Goal: Information Seeking & Learning: Learn about a topic

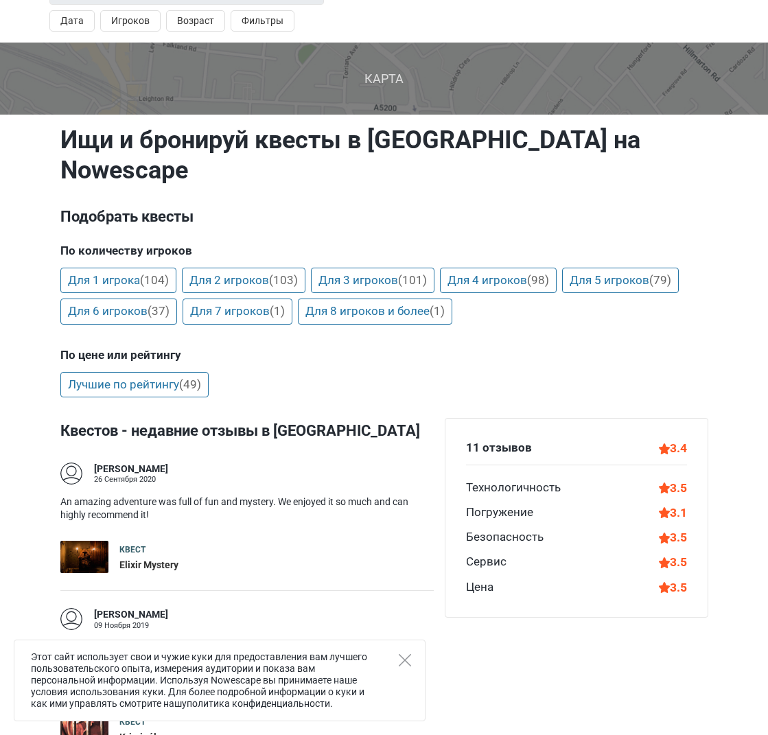
scroll to position [150, 0]
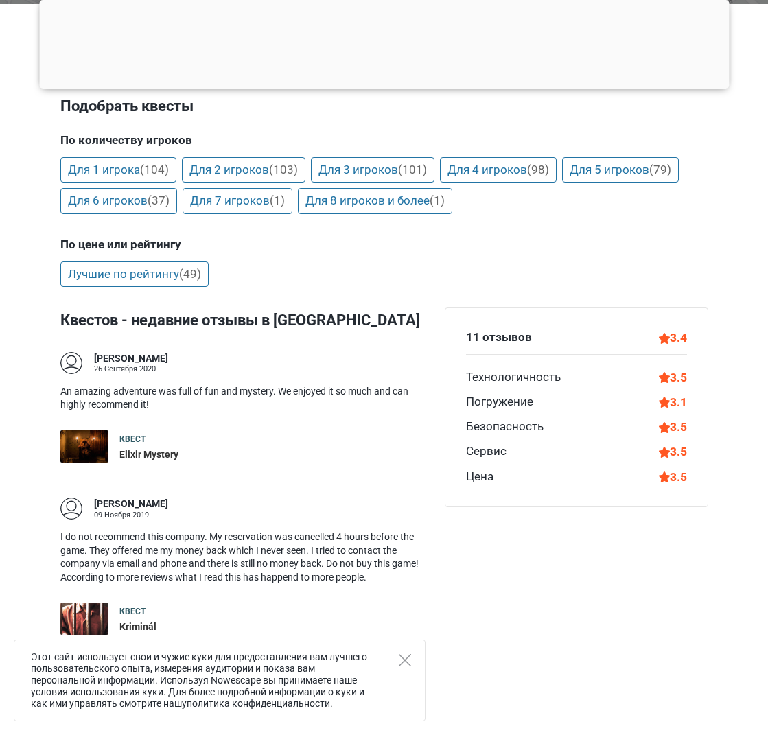
click at [154, 448] on div "Elixir Mystery" at bounding box center [148, 455] width 59 height 14
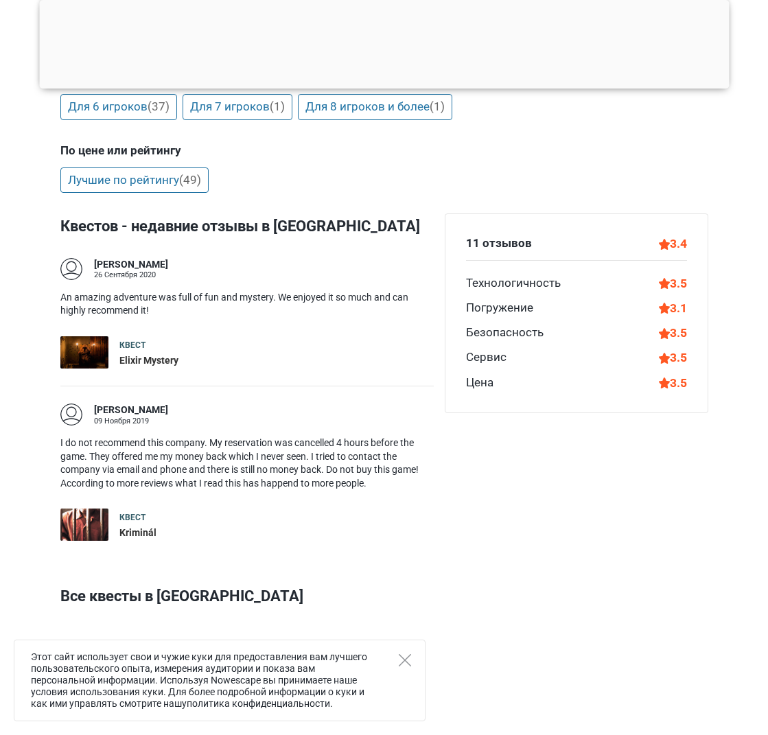
scroll to position [258, 0]
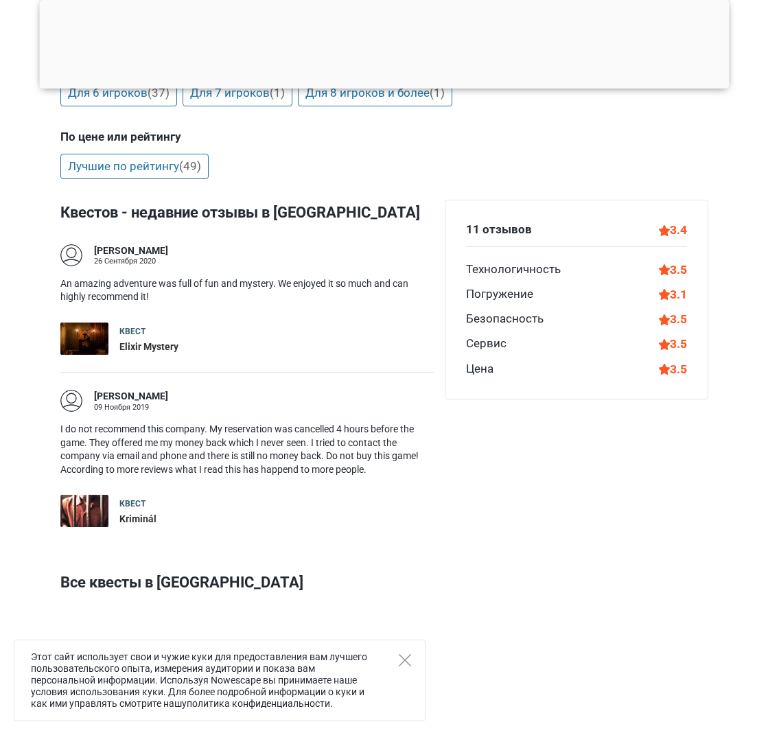
click at [129, 513] on div "Kriminál" at bounding box center [137, 520] width 37 height 14
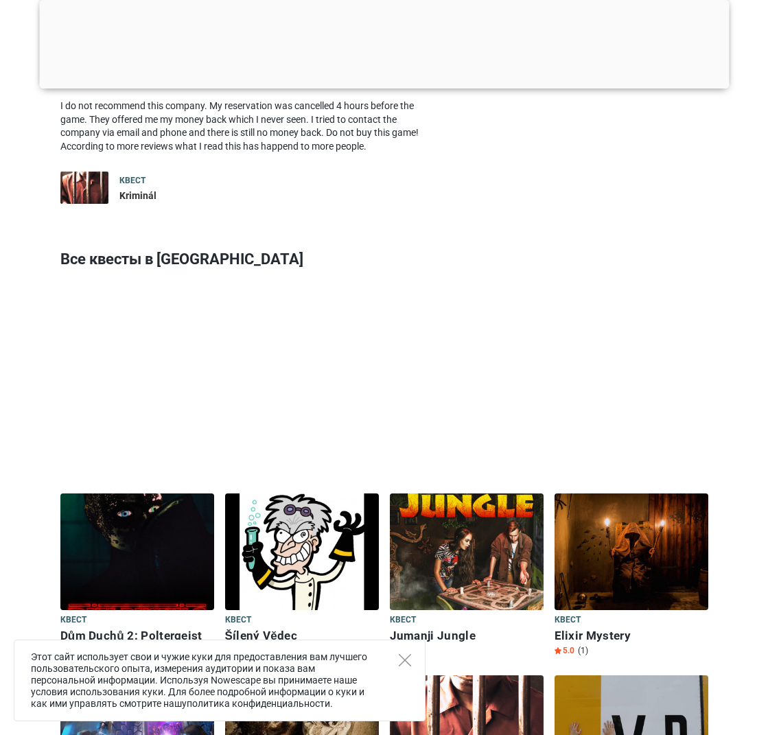
scroll to position [729, 0]
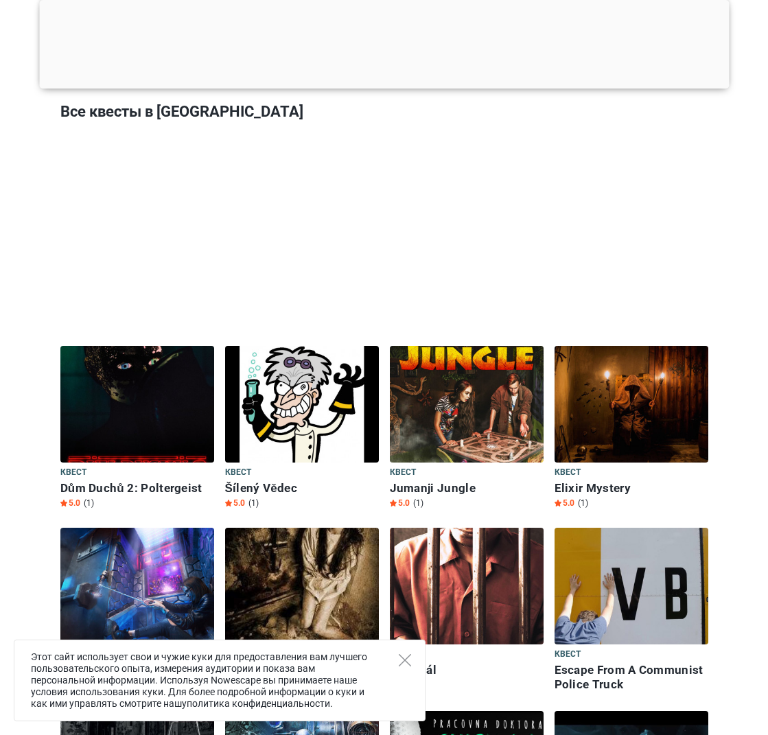
click at [159, 376] on img at bounding box center [137, 404] width 154 height 117
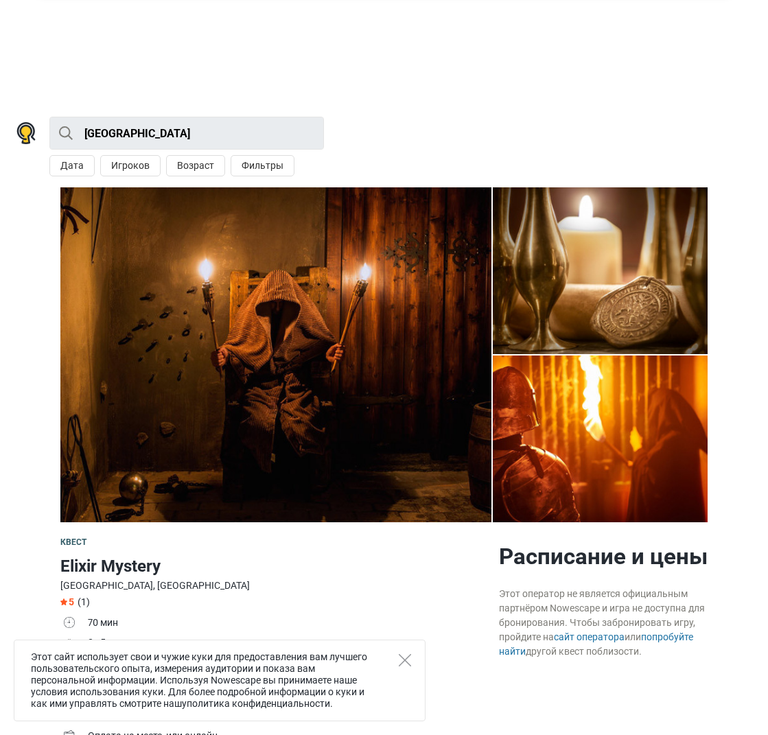
scroll to position [106, 0]
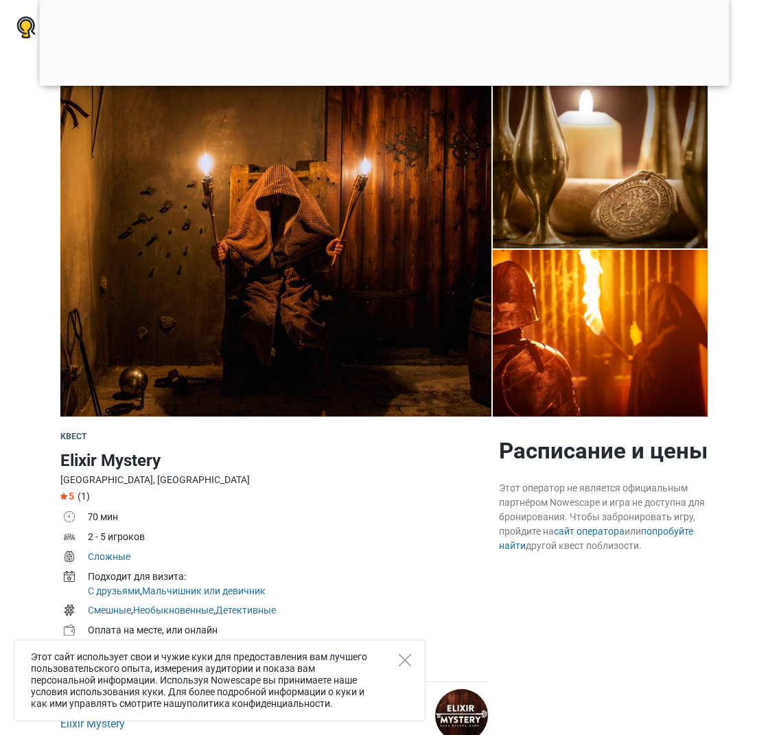
click at [415, 663] on div "Этот сайт использует свои и чужие куки для предоставления вам лучшего пользоват…" at bounding box center [220, 681] width 412 height 82
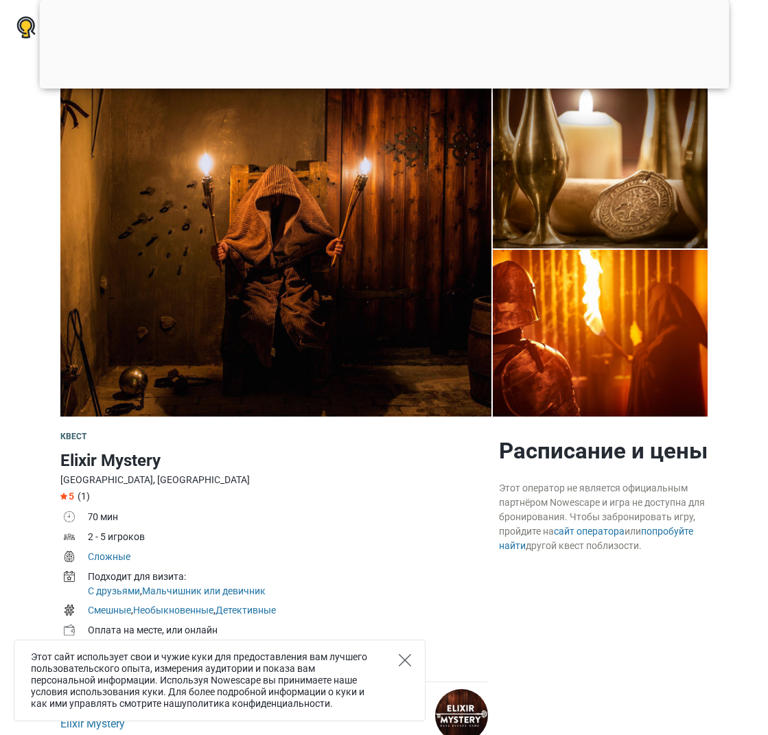
click at [406, 659] on icon "Close" at bounding box center [405, 660] width 12 height 12
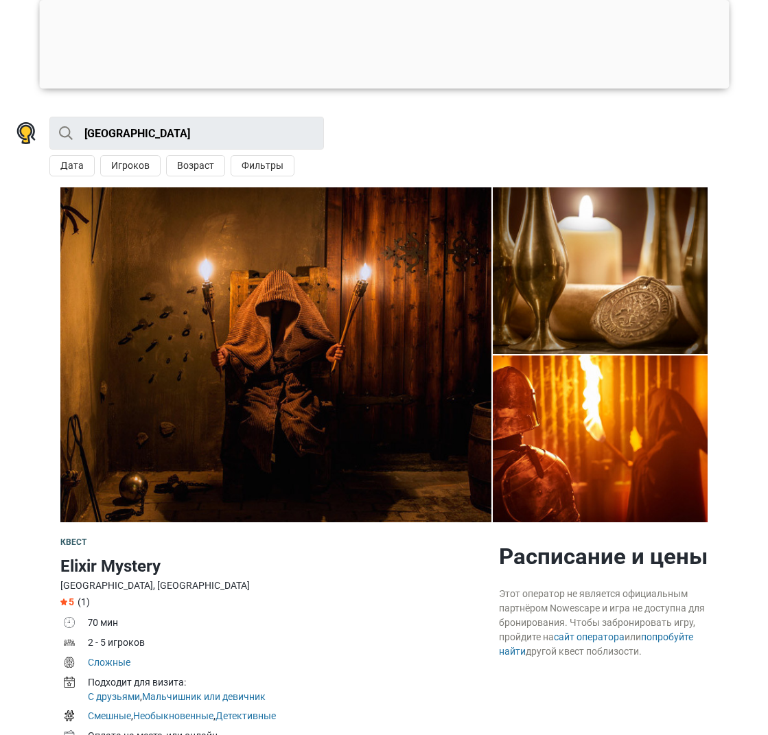
scroll to position [0, 0]
click at [364, 273] on img at bounding box center [275, 354] width 431 height 335
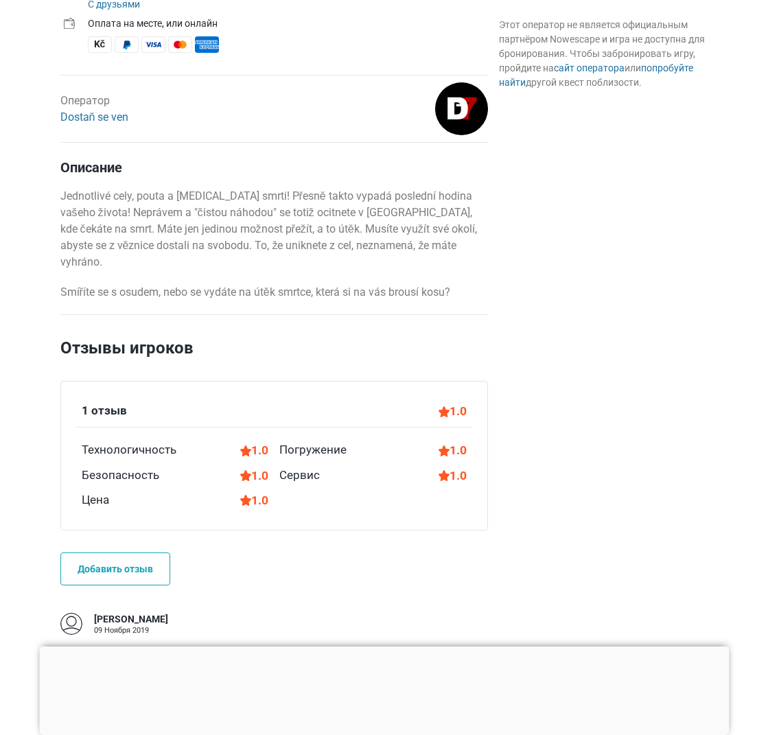
scroll to position [787, 0]
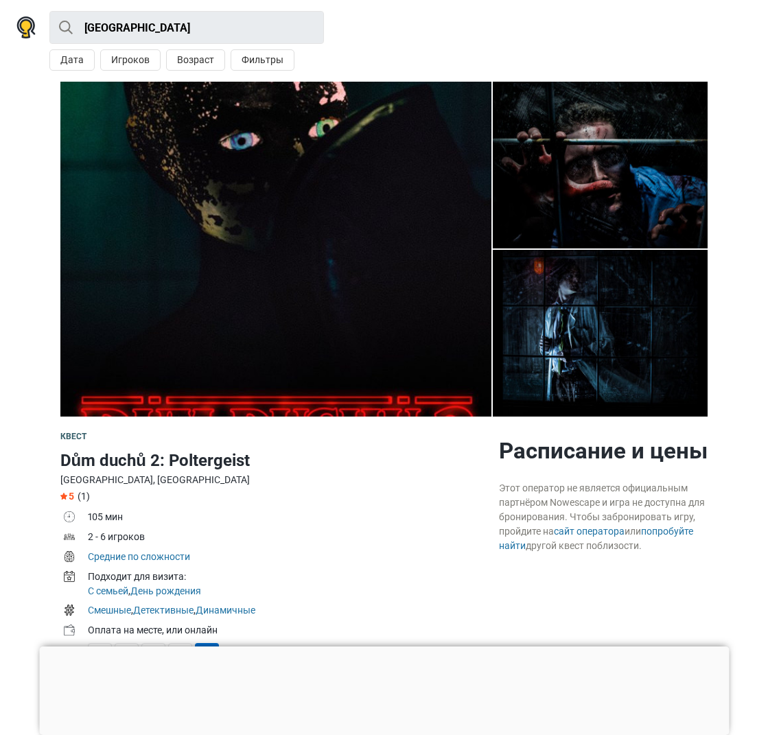
click at [350, 253] on img at bounding box center [275, 249] width 431 height 335
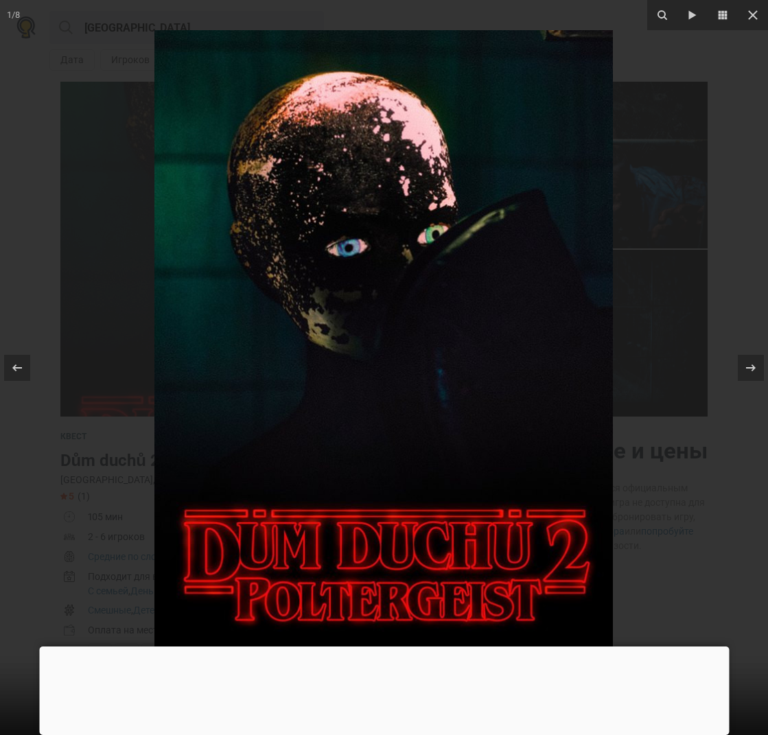
click at [674, 216] on div at bounding box center [384, 367] width 768 height 735
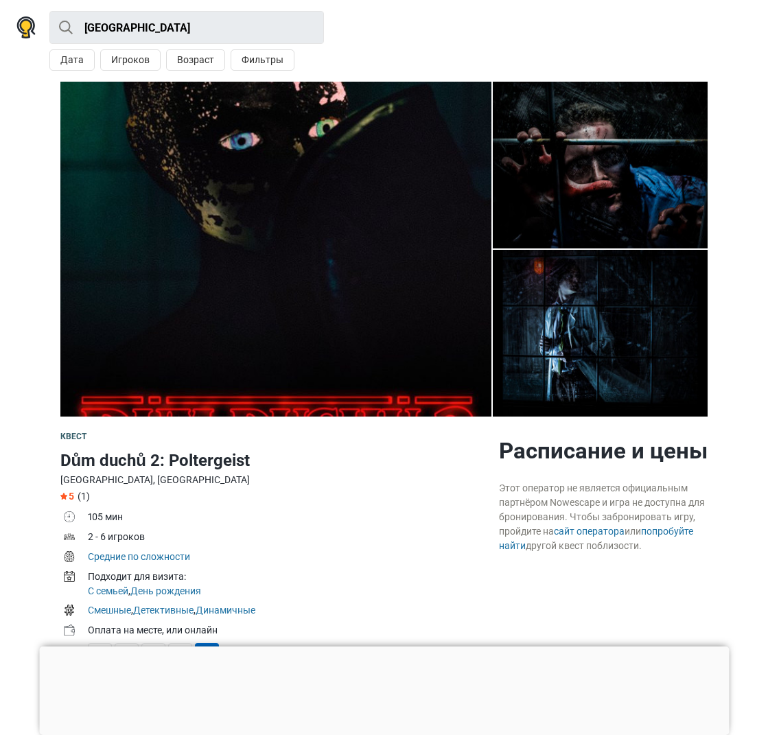
scroll to position [475, 0]
